Goal: Task Accomplishment & Management: Complete application form

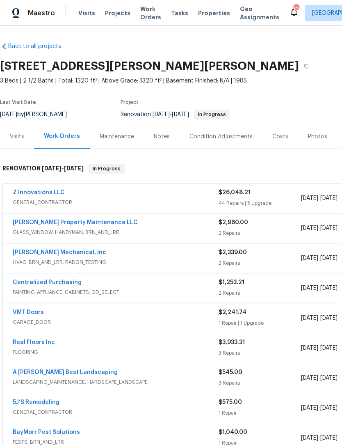
click at [314, 136] on div "Photos" at bounding box center [317, 137] width 19 height 8
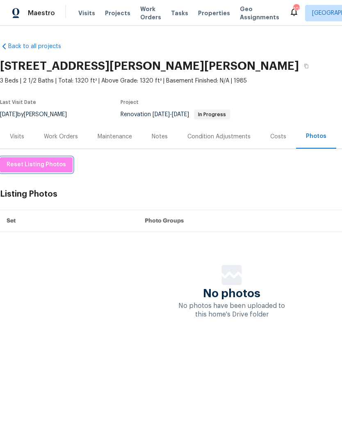
click at [38, 166] on span "Reset Listing Photos" at bounding box center [37, 165] width 60 height 10
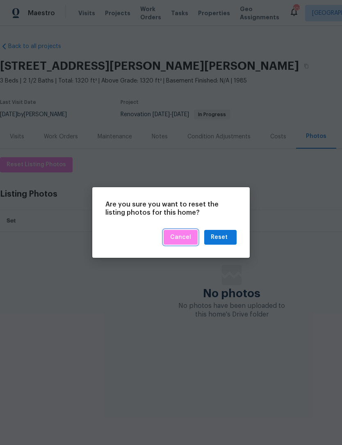
click at [185, 238] on span "Cancel" at bounding box center [180, 237] width 21 height 10
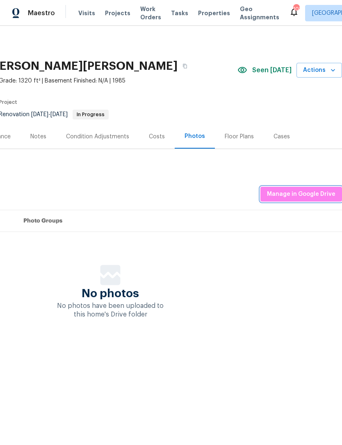
click at [310, 190] on span "Manage in Google Drive" at bounding box center [301, 194] width 69 height 10
click at [243, 141] on div "Floor Plans" at bounding box center [239, 136] width 49 height 24
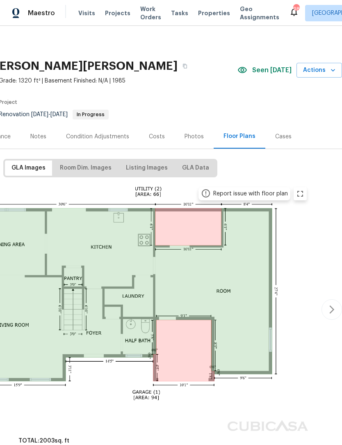
click at [200, 137] on div "Photos" at bounding box center [194, 137] width 19 height 8
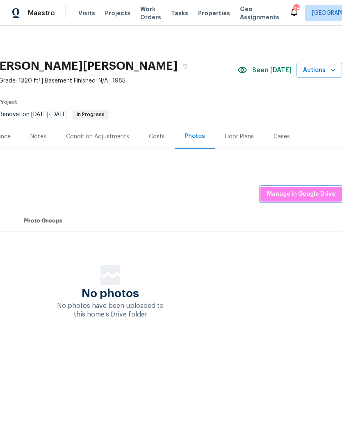
click at [314, 197] on span "Manage in Google Drive" at bounding box center [301, 194] width 69 height 10
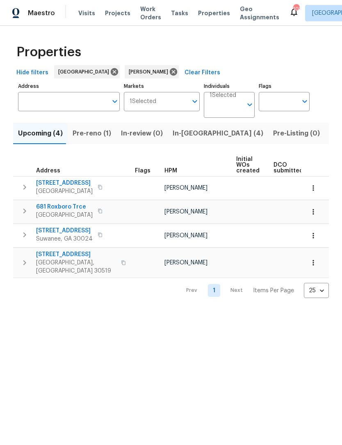
click at [330, 129] on span "Listed (12)" at bounding box center [347, 133] width 34 height 11
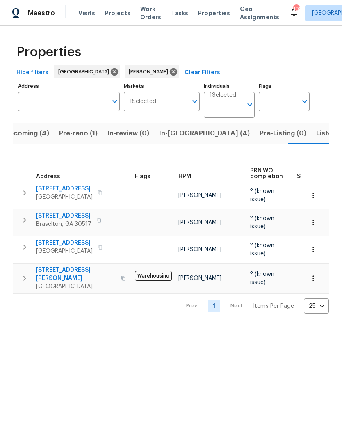
click at [317, 138] on span "Listed (12)" at bounding box center [334, 133] width 34 height 11
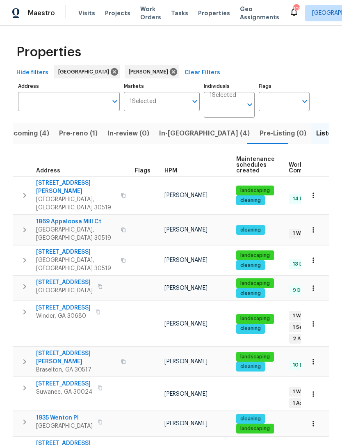
scroll to position [25, 0]
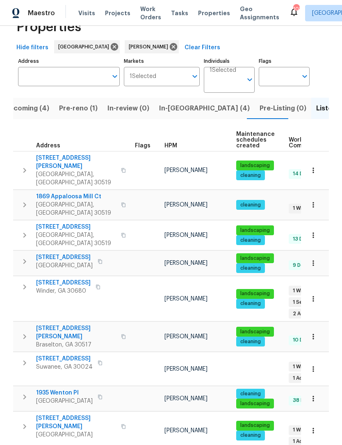
click at [67, 223] on span "3519 Cast Palm Dr" at bounding box center [76, 227] width 80 height 8
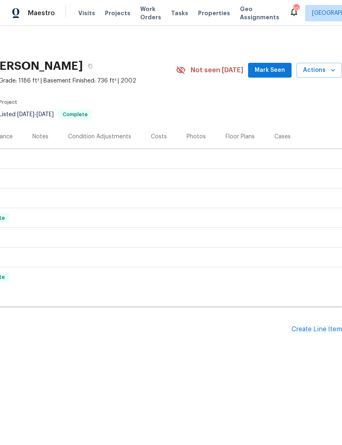
scroll to position [0, 122]
click at [282, 73] on span "Mark Seen" at bounding box center [270, 70] width 30 height 10
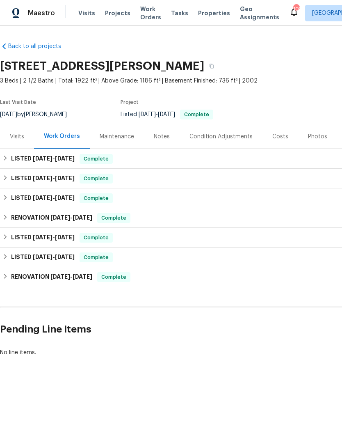
scroll to position [0, 0]
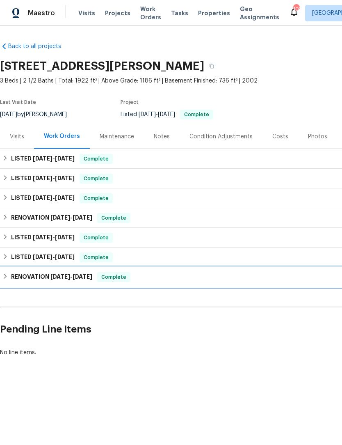
click at [7, 281] on div "RENOVATION [DATE] - [DATE] Complete" at bounding box center [231, 277] width 459 height 10
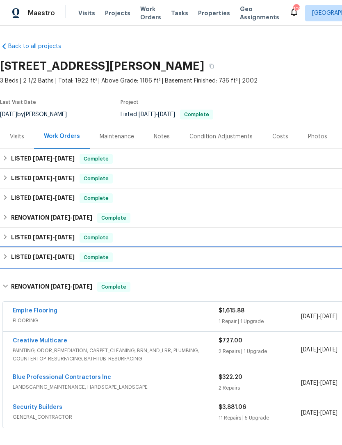
click at [11, 257] on h6 "LISTED [DATE] - [DATE]" at bounding box center [43, 257] width 64 height 10
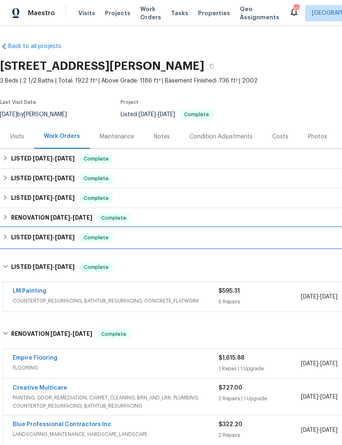
click at [11, 241] on h6 "LISTED [DATE] - [DATE]" at bounding box center [43, 238] width 64 height 10
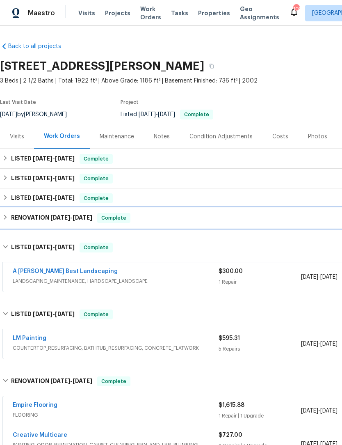
click at [10, 225] on div "RENOVATION [DATE] - [DATE] Complete" at bounding box center [232, 218] width 464 height 20
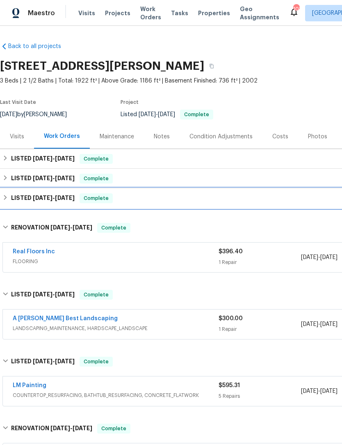
click at [11, 200] on h6 "LISTED [DATE] - [DATE]" at bounding box center [43, 198] width 64 height 10
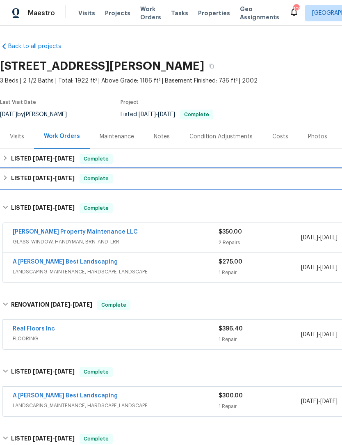
click at [11, 184] on div "LISTED [DATE] - [DATE] Complete" at bounding box center [232, 179] width 464 height 20
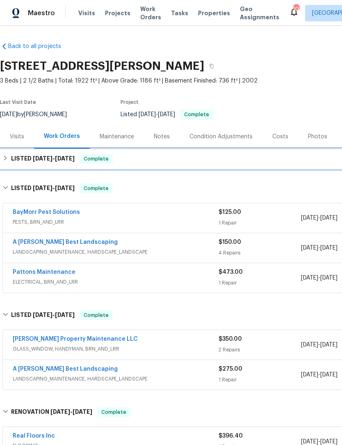
click at [8, 164] on div "LISTED [DATE] - [DATE] Complete" at bounding box center [232, 159] width 464 height 20
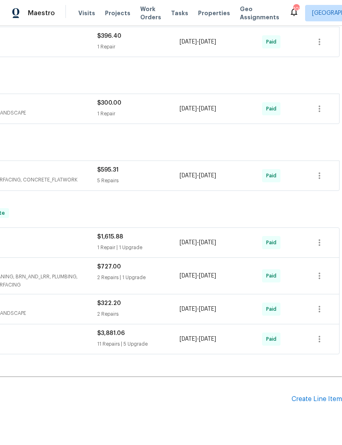
scroll to position [450, 120]
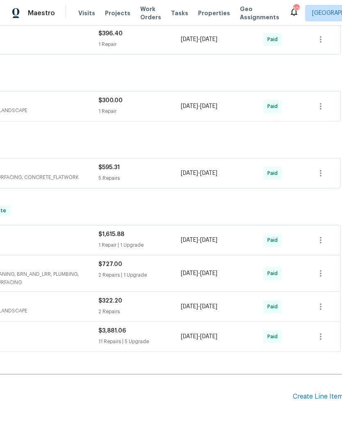
click at [314, 400] on div "Create Line Item" at bounding box center [318, 397] width 50 height 8
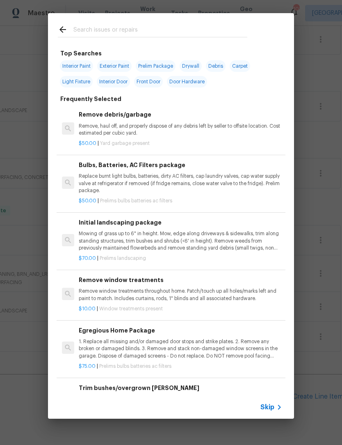
click at [167, 31] on input "text" at bounding box center [160, 31] width 174 height 12
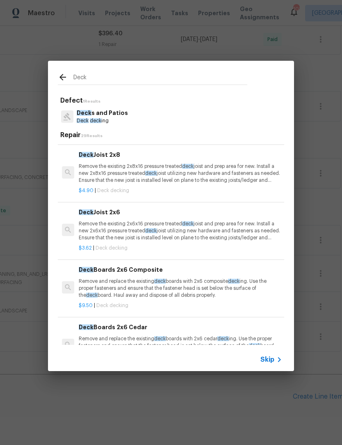
scroll to position [96, 0]
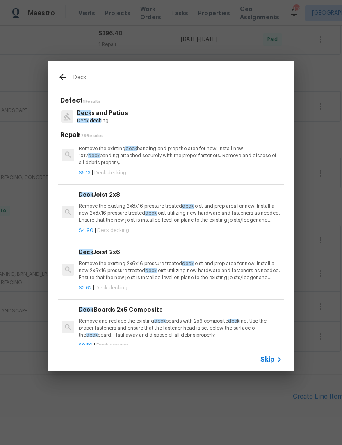
click at [141, 83] on input "Deck" at bounding box center [160, 78] width 174 height 12
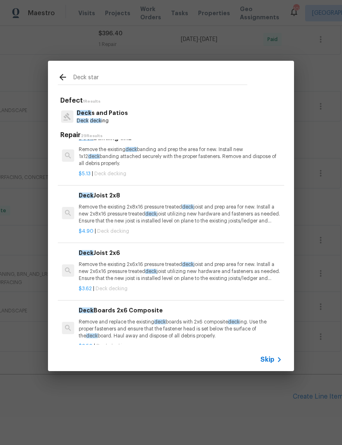
type input "Deck stars"
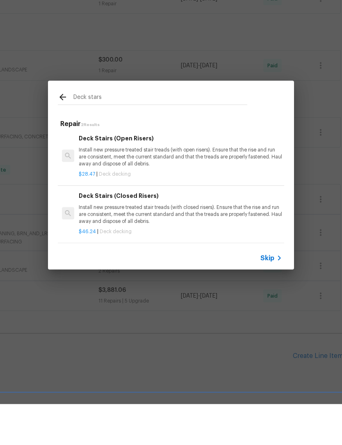
click at [151, 187] on p "Install new pressure treated stair treads (with open risers). Ensure that the r…" at bounding box center [181, 197] width 204 height 21
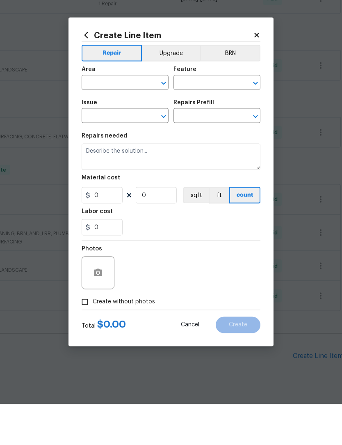
type input "Deck"
type input "Decks and Patios"
type input "Deck Stairs (Open Risers) $28.47"
type textarea "Install new pressure treated stair treads (with open risers). Ensure that the r…"
type input "28.47"
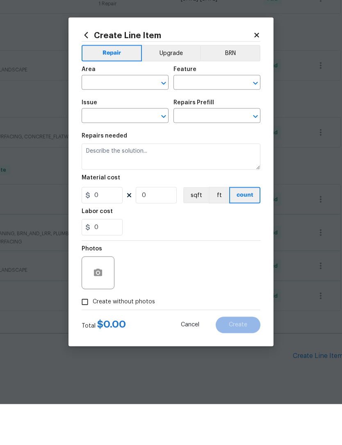
type input "1"
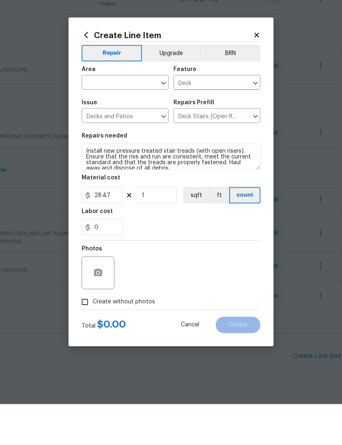
scroll to position [27, 0]
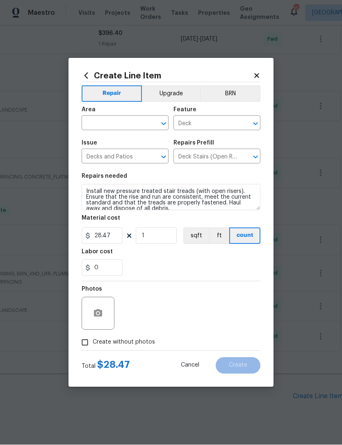
click at [163, 124] on icon "Open" at bounding box center [163, 124] width 5 height 3
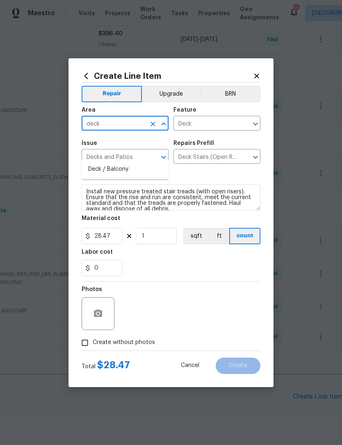
click at [128, 163] on li "Deck / Balcony" at bounding box center [125, 170] width 87 height 14
type input "Deck / Balcony"
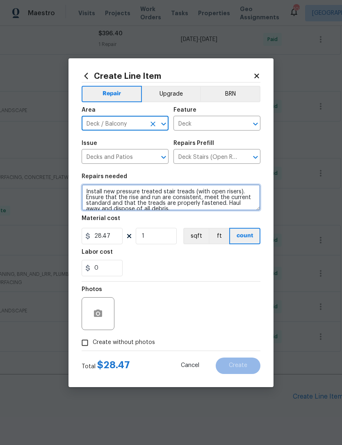
click at [87, 193] on textarea "Install new pressure treated stair treads (with open risers). Ensure that the r…" at bounding box center [171, 197] width 179 height 26
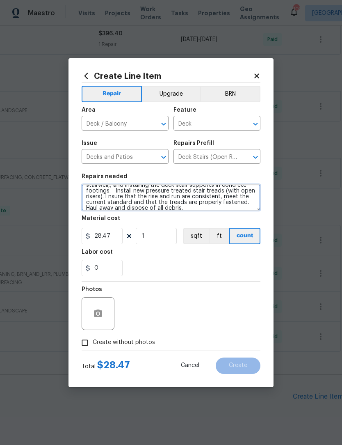
scroll to position [20, 0]
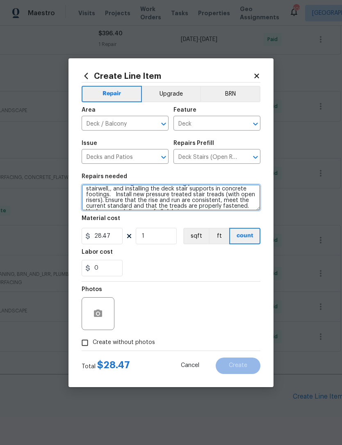
type textarea "Rear deck: please provide quote to install stairwell of the existing deck to ma…"
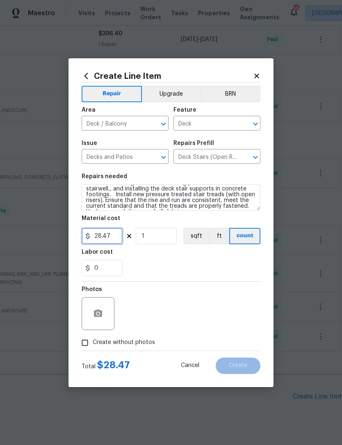
click at [109, 237] on input "28.47" at bounding box center [102, 236] width 41 height 16
type input "75.00"
click at [85, 346] on input "Create without photos" at bounding box center [85, 343] width 16 height 16
checkbox input "true"
type input "75"
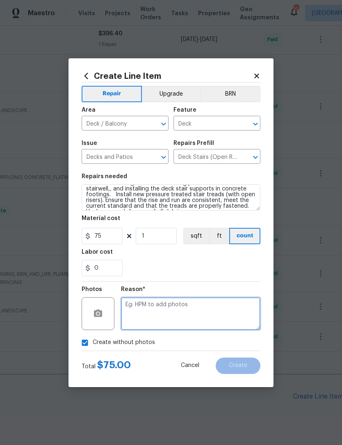
click at [182, 310] on textarea at bounding box center [191, 313] width 140 height 33
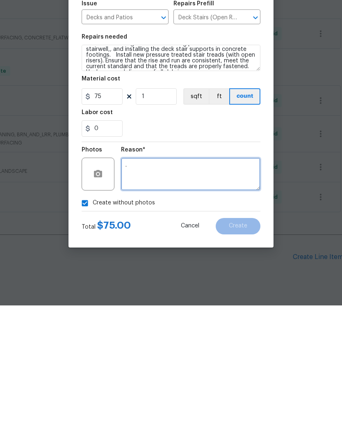
scroll to position [27, 0]
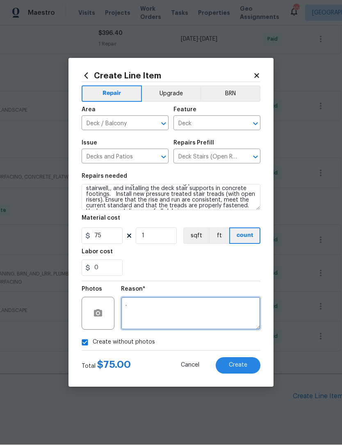
type textarea "."
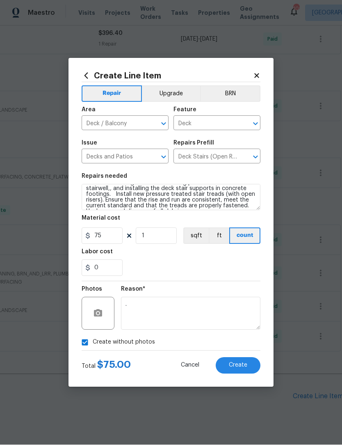
click at [244, 367] on span "Create" at bounding box center [238, 366] width 18 height 6
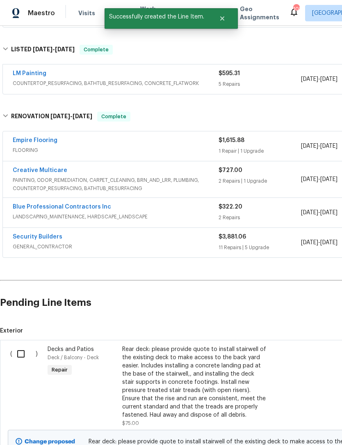
scroll to position [544, 0]
click at [23, 345] on input "checkbox" at bounding box center [23, 353] width 23 height 17
checkbox input "true"
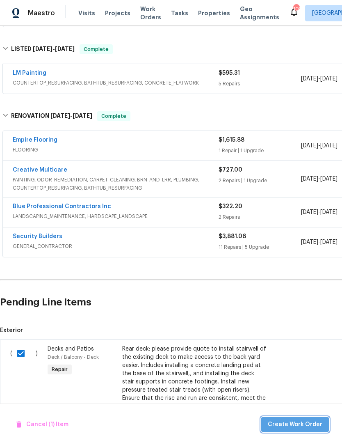
click at [305, 424] on span "Create Work Order" at bounding box center [295, 425] width 55 height 10
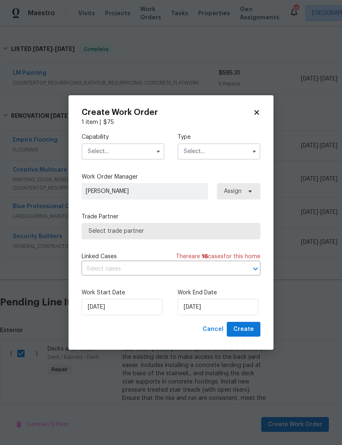
click at [161, 152] on icon "button" at bounding box center [158, 151] width 7 height 7
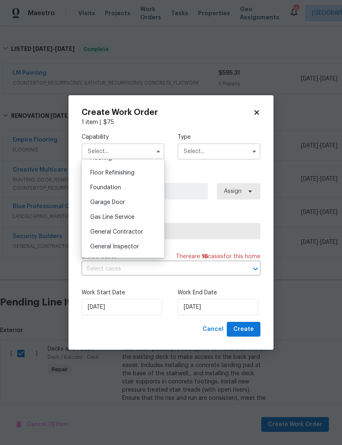
scroll to position [329, 0]
click at [137, 233] on span "General Contractor" at bounding box center [116, 232] width 53 height 6
type input "General Contractor"
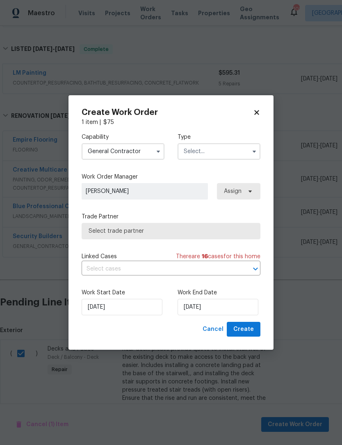
click at [254, 154] on icon "button" at bounding box center [254, 151] width 7 height 7
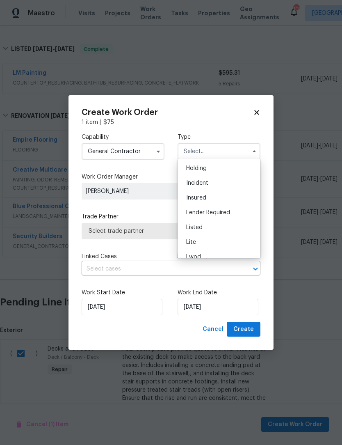
scroll to position [31, 0]
click at [209, 228] on div "Listed" at bounding box center [219, 226] width 79 height 15
type input "Listed"
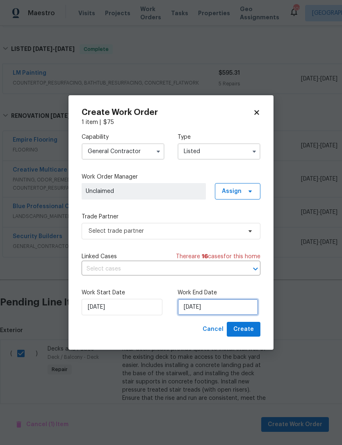
click at [226, 310] on input "[DATE]" at bounding box center [218, 307] width 81 height 16
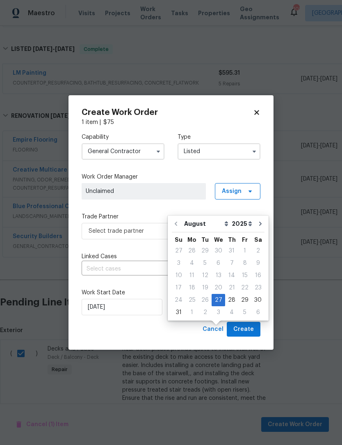
scroll to position [28, 0]
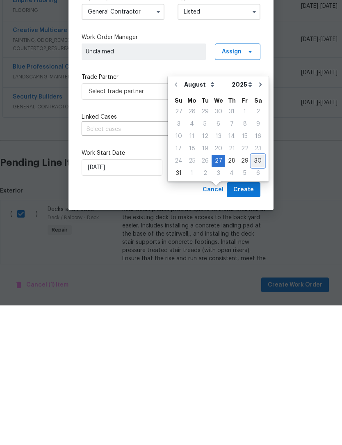
click at [258, 295] on div "30" at bounding box center [258, 300] width 13 height 11
type input "[DATE]"
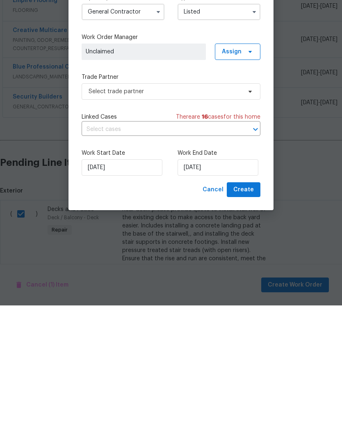
scroll to position [27, 0]
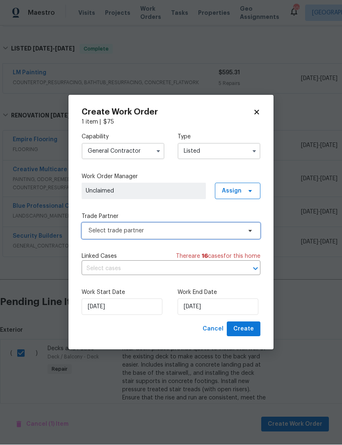
click at [251, 233] on icon at bounding box center [250, 231] width 7 height 7
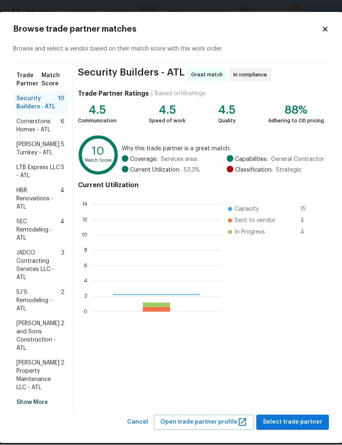
scroll to position [115, 130]
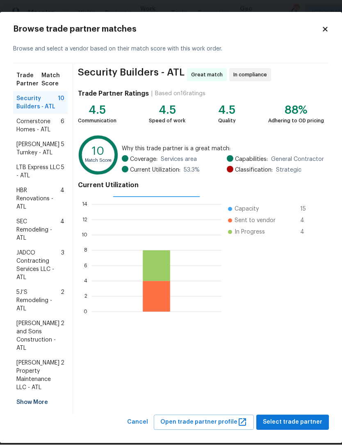
click at [27, 302] on span "5J’S Remodeling - ATL" at bounding box center [38, 301] width 44 height 25
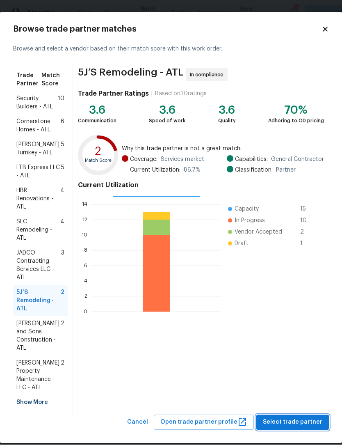
click at [303, 418] on span "Select trade partner" at bounding box center [293, 423] width 60 height 10
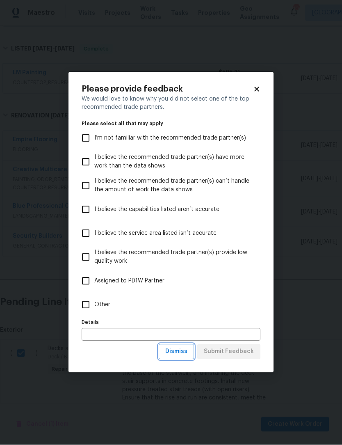
click at [182, 353] on span "Dismiss" at bounding box center [176, 352] width 22 height 10
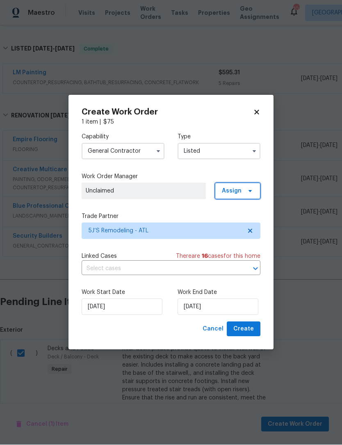
click at [248, 192] on icon at bounding box center [250, 191] width 7 height 7
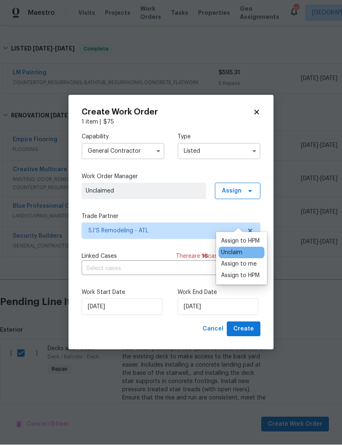
click at [251, 260] on div "Assign to me" at bounding box center [239, 264] width 36 height 8
click at [255, 333] on button "Create" at bounding box center [244, 329] width 34 height 15
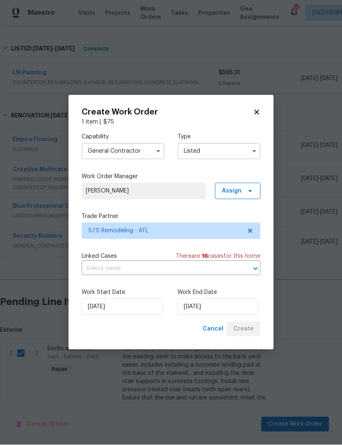
checkbox input "false"
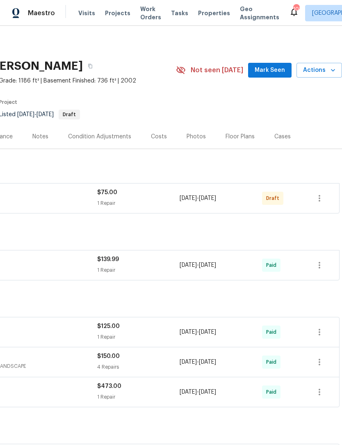
scroll to position [0, 122]
click at [318, 193] on icon "button" at bounding box center [320, 198] width 10 height 10
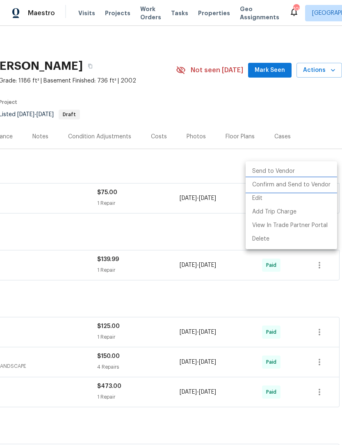
click at [304, 186] on li "Confirm and Send to Vendor" at bounding box center [292, 185] width 92 height 14
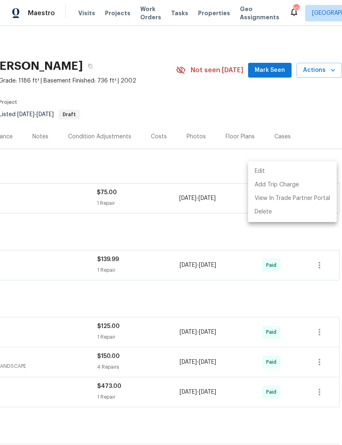
click at [40, 108] on div at bounding box center [171, 222] width 342 height 445
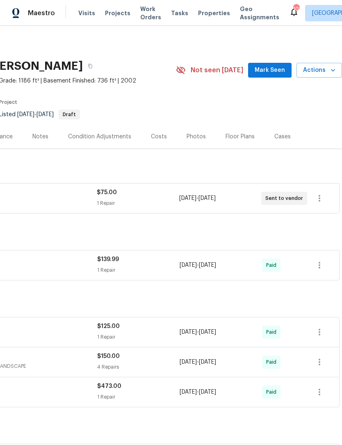
click at [37, 133] on div "Notes" at bounding box center [40, 137] width 16 height 8
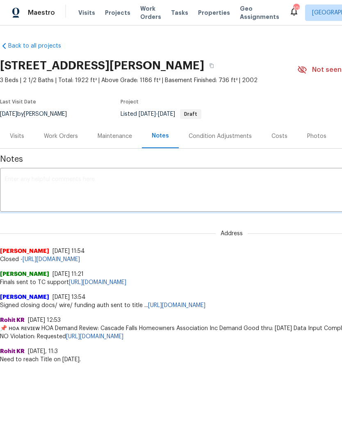
scroll to position [0, 0]
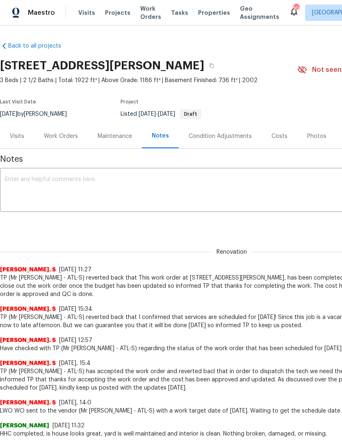
click at [166, 180] on textarea at bounding box center [232, 191] width 454 height 29
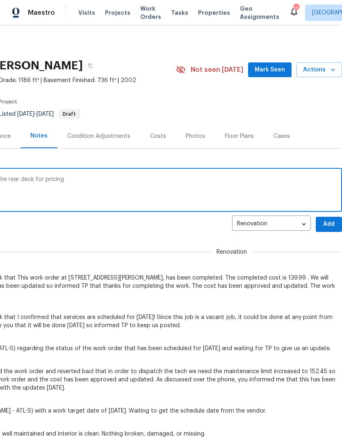
scroll to position [0, 122]
type textarea "Obtain quote from 5J to add stairwell off the rear deck for pricing"
click at [331, 223] on span "Add" at bounding box center [329, 225] width 13 height 10
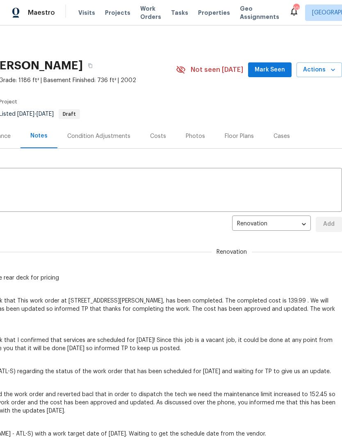
click at [275, 71] on span "Mark Seen" at bounding box center [270, 70] width 30 height 10
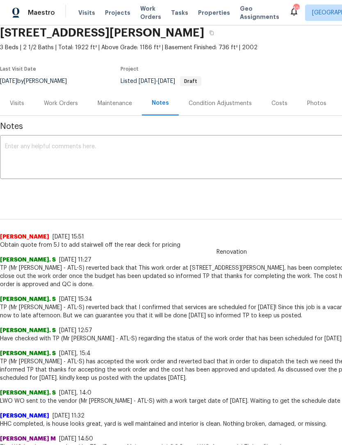
scroll to position [33, 0]
click at [62, 105] on div "Work Orders" at bounding box center [61, 103] width 34 height 8
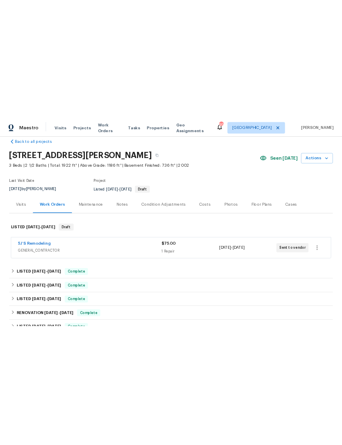
scroll to position [0, 0]
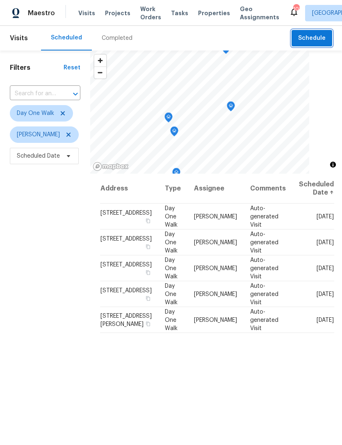
click at [318, 44] on button "Schedule" at bounding box center [312, 38] width 41 height 17
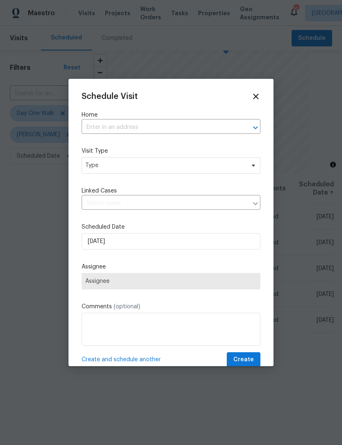
click at [146, 129] on input "text" at bounding box center [160, 127] width 156 height 13
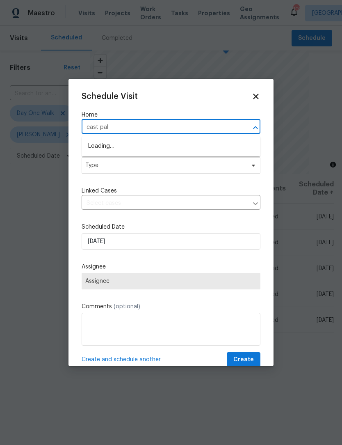
type input "cast palm"
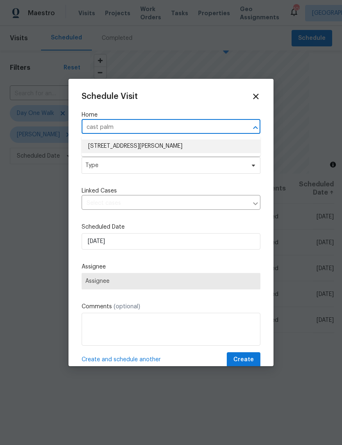
click at [158, 146] on li "[STREET_ADDRESS][PERSON_NAME]" at bounding box center [171, 147] width 179 height 14
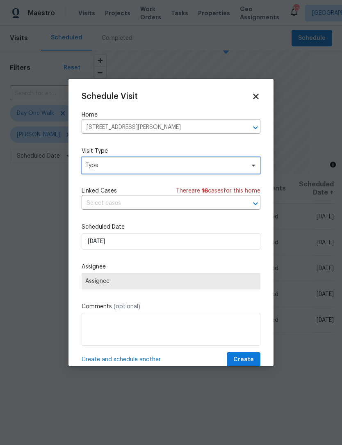
click at [252, 166] on icon at bounding box center [253, 165] width 7 height 7
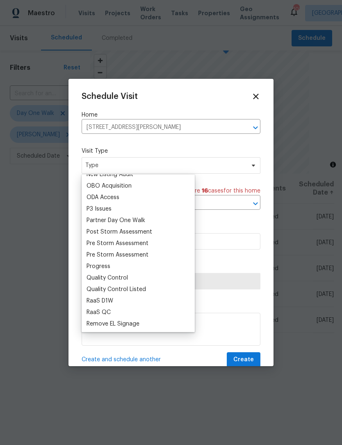
scroll to position [482, 0]
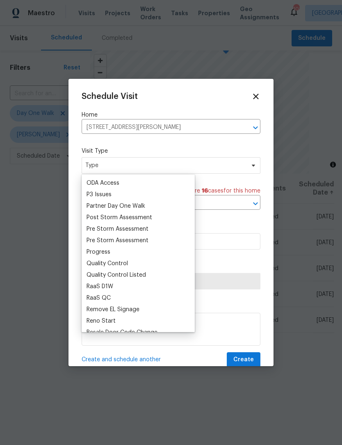
click at [106, 255] on div "Progress" at bounding box center [99, 252] width 24 height 8
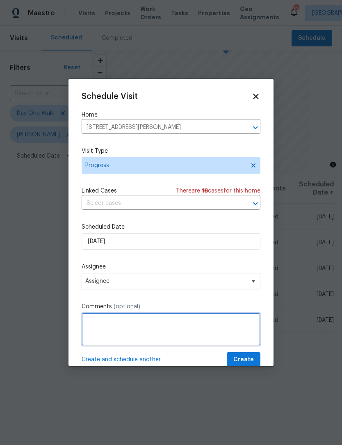
click at [139, 319] on textarea at bounding box center [171, 329] width 179 height 33
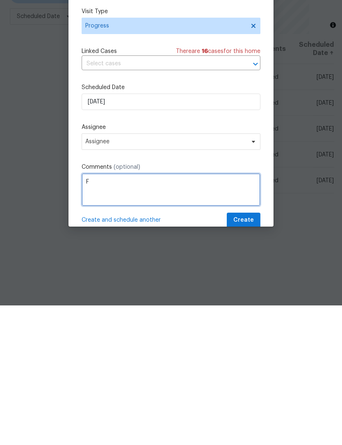
scroll to position [27, 0]
click at [133, 313] on textarea "Follow up on quote to add stairwell to the back deck and update pricing Iam Gol…" at bounding box center [171, 329] width 179 height 33
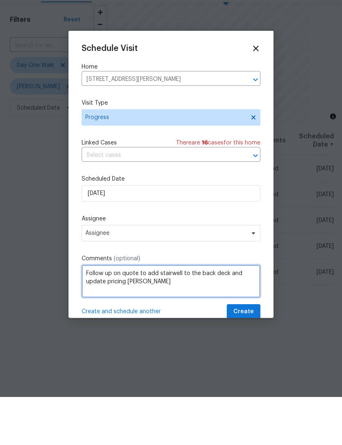
type textarea "Follow up on quote to add stairwell to the back deck and update pricing Ian Gol…"
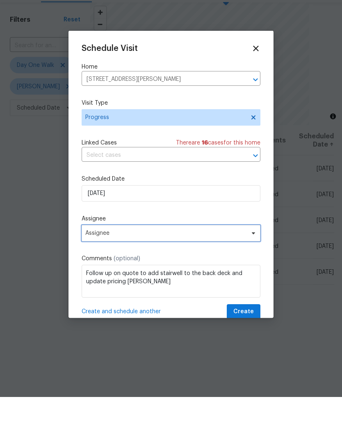
click at [256, 278] on icon at bounding box center [253, 281] width 7 height 7
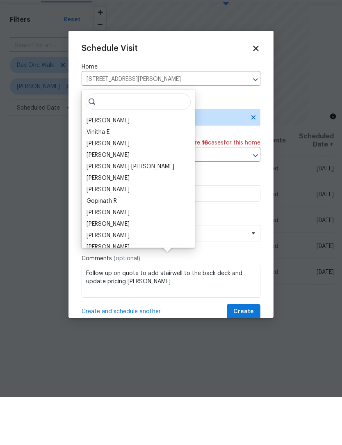
click at [121, 165] on div "[PERSON_NAME]" at bounding box center [108, 169] width 43 height 8
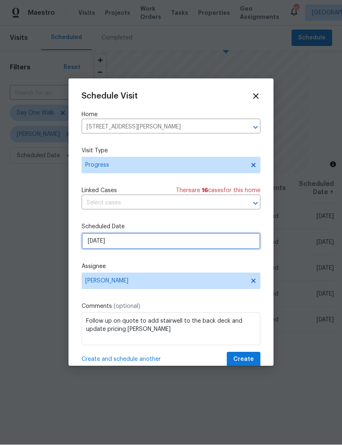
click at [130, 244] on input "[DATE]" at bounding box center [171, 241] width 179 height 16
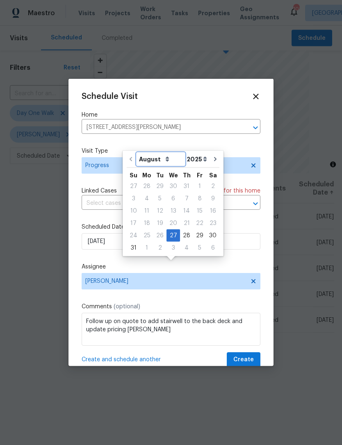
click at [166, 153] on select "August September October November December" at bounding box center [161, 159] width 48 height 12
select select "8"
type input "9/27/2025"
select select "8"
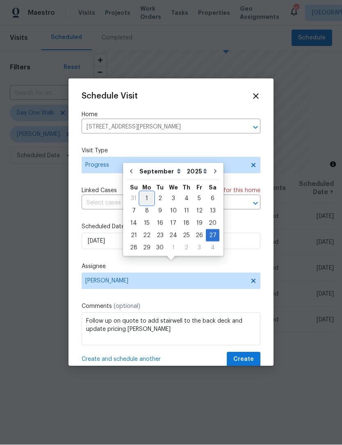
click at [145, 193] on div "1" at bounding box center [146, 198] width 13 height 11
type input "9/1/2025"
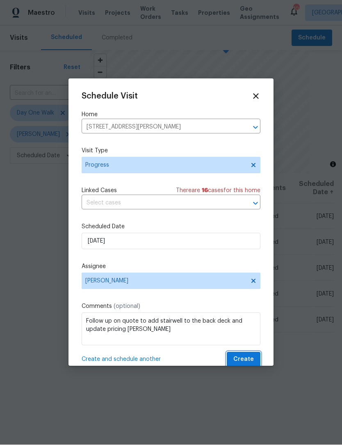
click at [252, 359] on span "Create" at bounding box center [244, 360] width 21 height 10
